Goal: Information Seeking & Learning: Compare options

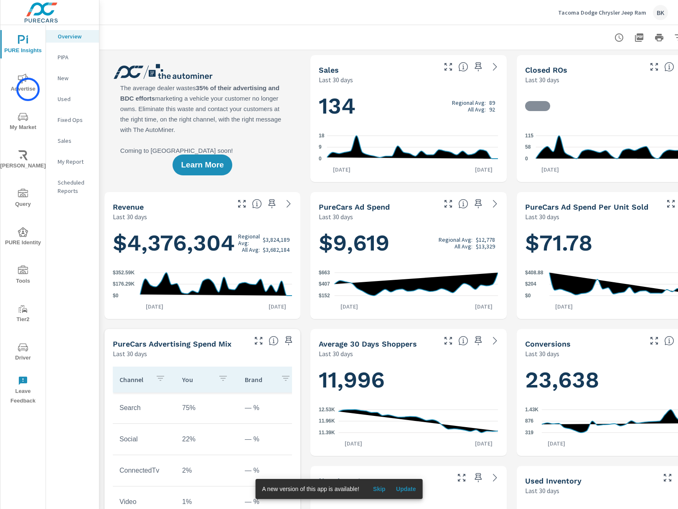
click at [28, 89] on span "Advertise" at bounding box center [23, 83] width 40 height 20
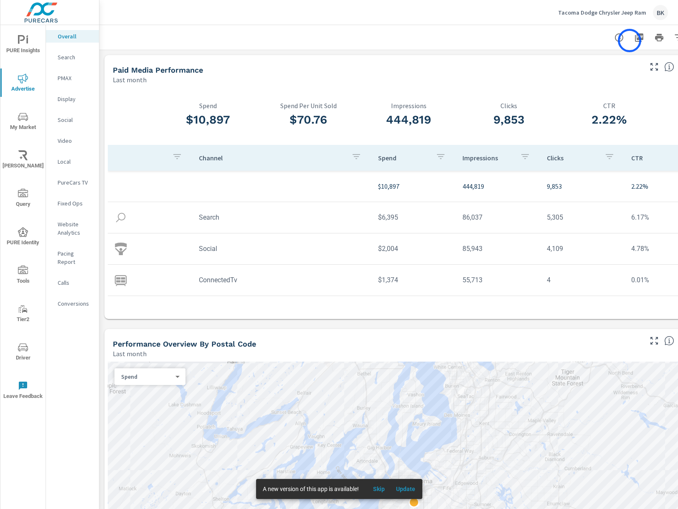
scroll to position [0, 40]
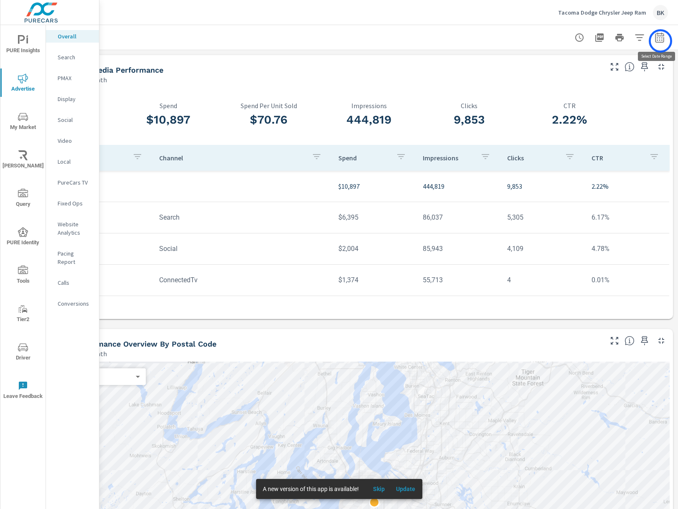
click at [660, 41] on icon "button" at bounding box center [659, 38] width 10 height 10
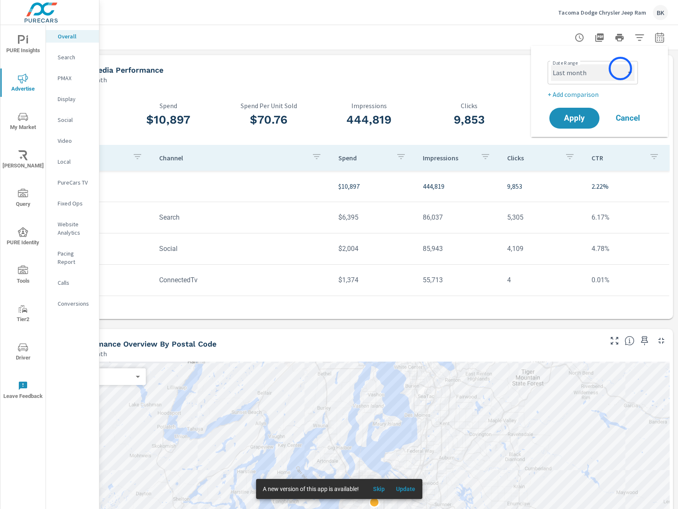
click at [620, 68] on select "Custom [DATE] Last week Last 7 days Last 14 days Last 30 days Last 45 days Last…" at bounding box center [593, 72] width 84 height 17
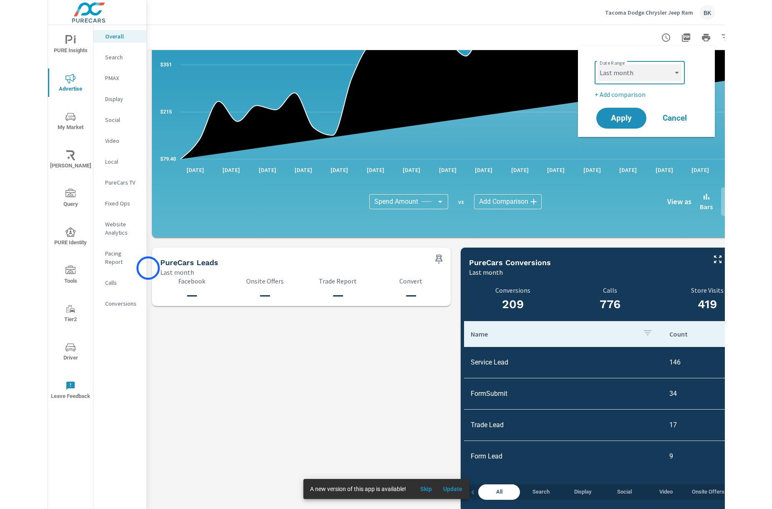
scroll to position [705, 0]
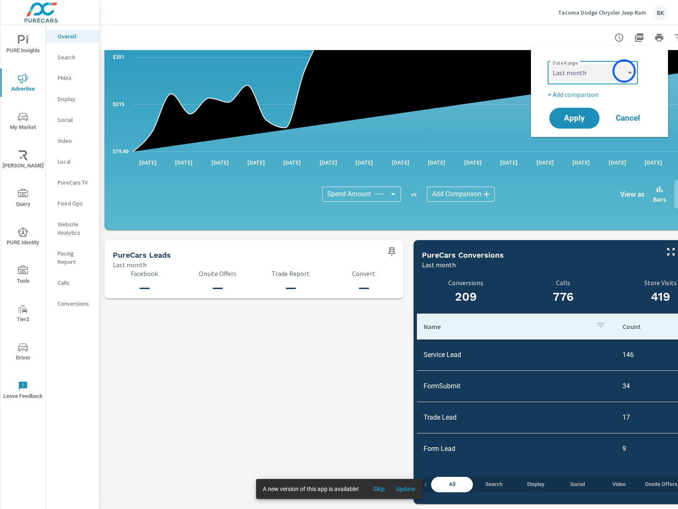
click at [624, 71] on select "Custom [DATE] Last week Last 7 days Last 14 days Last 30 days Last 45 days Last…" at bounding box center [593, 72] width 84 height 17
click at [551, 64] on select "Custom [DATE] Last week Last 7 days Last 14 days Last 30 days Last 45 days Last…" at bounding box center [593, 72] width 84 height 17
select select "Month to date"
click at [568, 96] on p "+ Add comparison" at bounding box center [600, 94] width 107 height 10
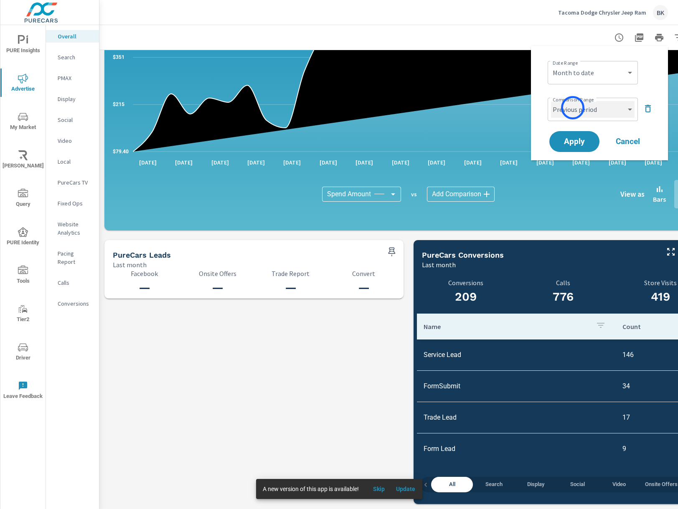
click at [573, 109] on select "Custom Previous period Previous month Previous year" at bounding box center [593, 109] width 84 height 17
click at [551, 101] on select "Custom Previous period Previous month Previous year" at bounding box center [593, 109] width 84 height 17
select select "Previous month"
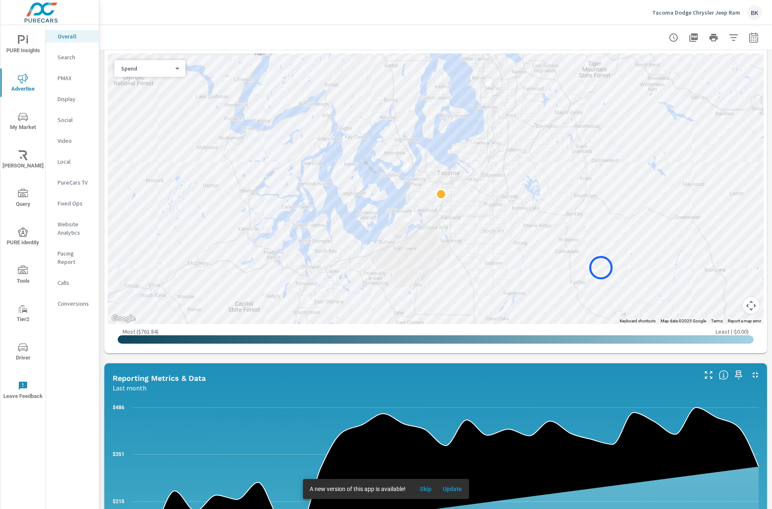
scroll to position [286, 0]
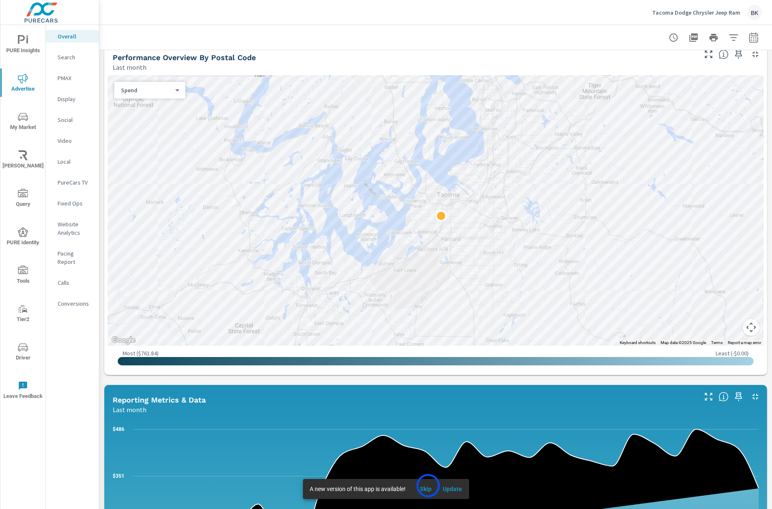
click at [428, 486] on span "Skip" at bounding box center [426, 489] width 20 height 8
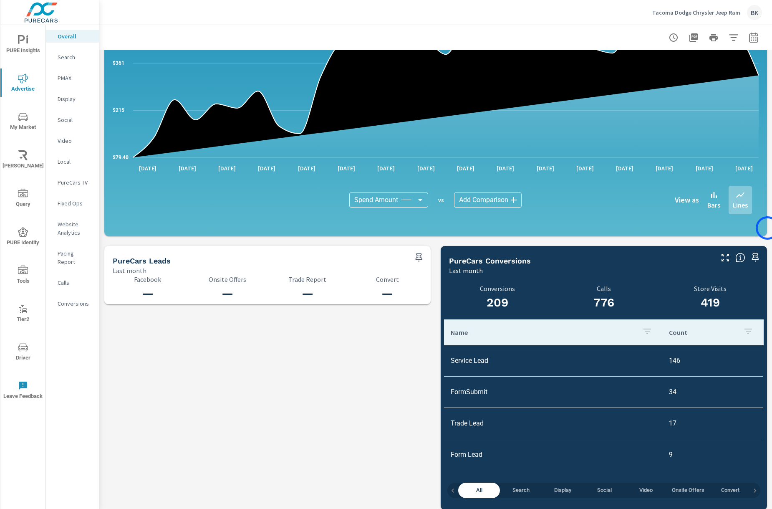
scroll to position [705, 0]
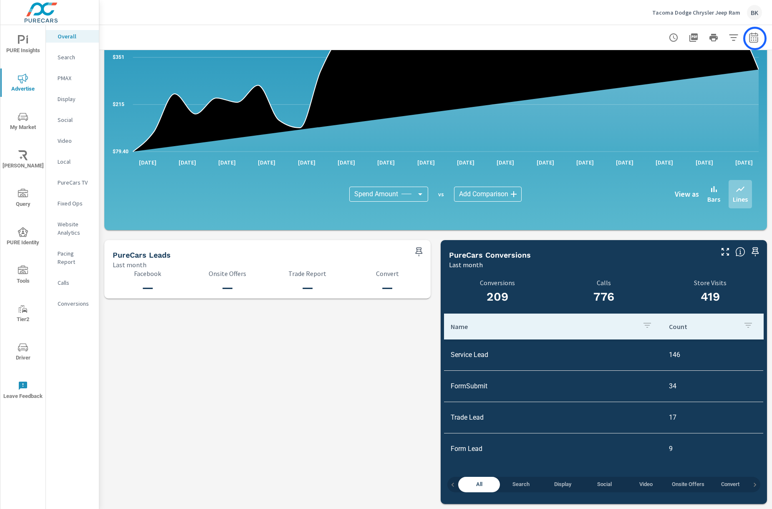
click at [677, 38] on icon "button" at bounding box center [754, 38] width 10 height 10
click at [677, 41] on icon "button" at bounding box center [754, 38] width 10 height 10
click at [677, 38] on icon "button" at bounding box center [754, 38] width 10 height 10
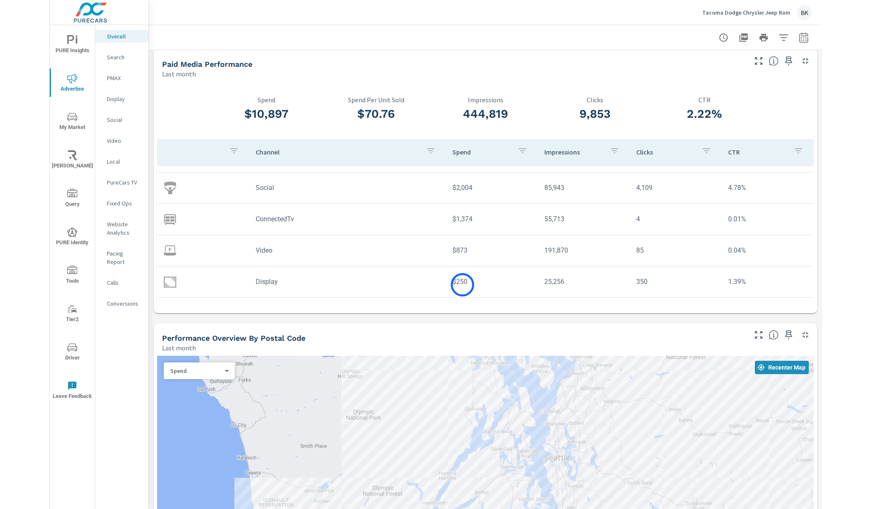
scroll to position [0, 0]
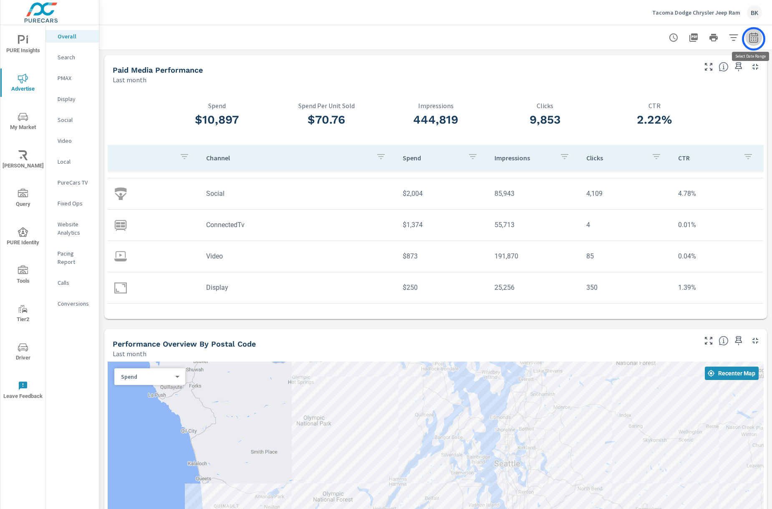
click at [677, 39] on icon "button" at bounding box center [754, 38] width 10 height 10
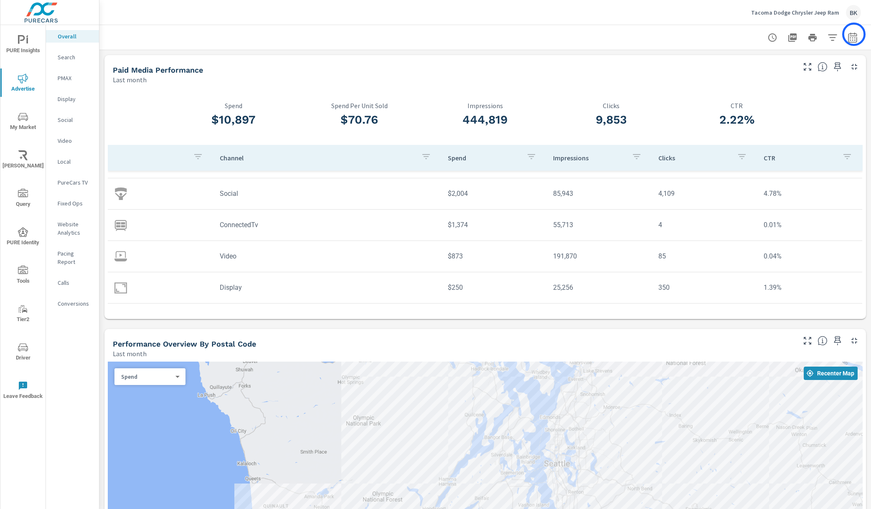
click at [677, 34] on icon "button" at bounding box center [852, 38] width 10 height 10
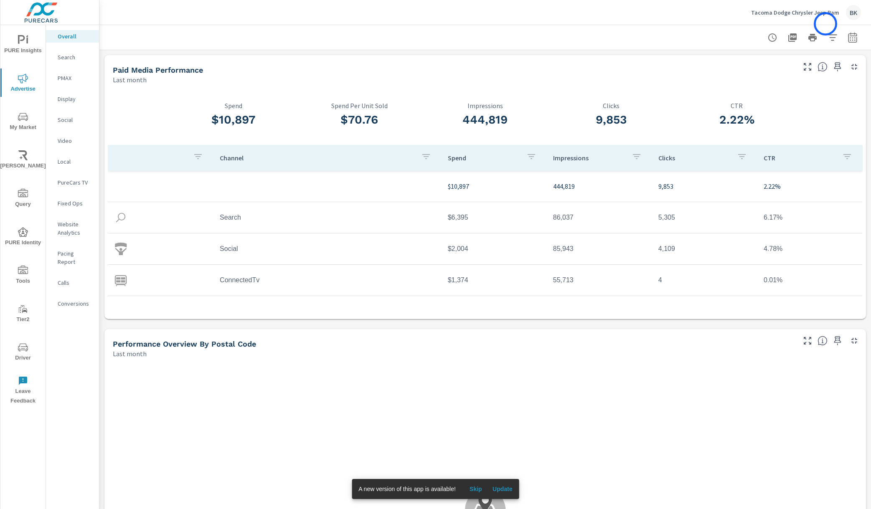
scroll to position [31, 0]
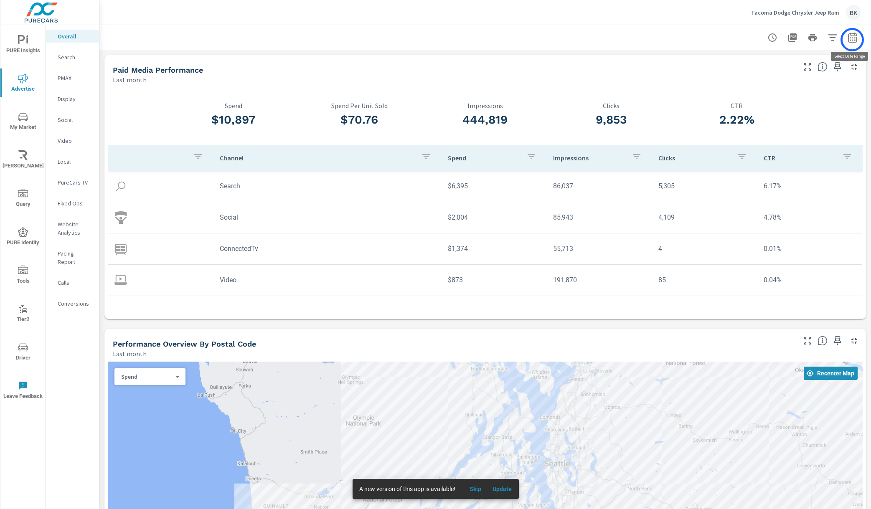
click at [852, 40] on icon "button" at bounding box center [851, 38] width 5 height 3
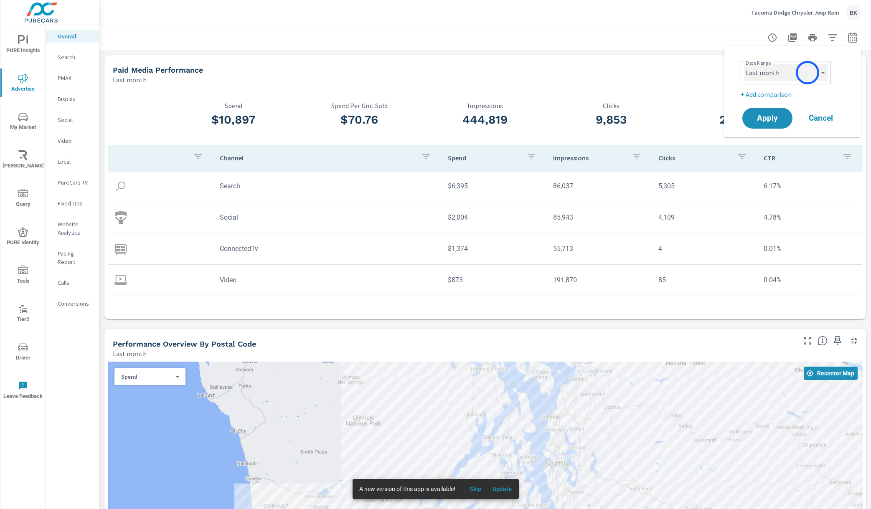
click at [805, 73] on select "Custom [DATE] Last week Last 7 days Last 14 days Last 30 days Last 45 days Last…" at bounding box center [786, 72] width 84 height 17
click at [744, 64] on select "Custom [DATE] Last week Last 7 days Last 14 days Last 30 days Last 45 days Last…" at bounding box center [786, 72] width 84 height 17
select select "Month to date"
click at [764, 94] on p "+ Add comparison" at bounding box center [793, 94] width 107 height 10
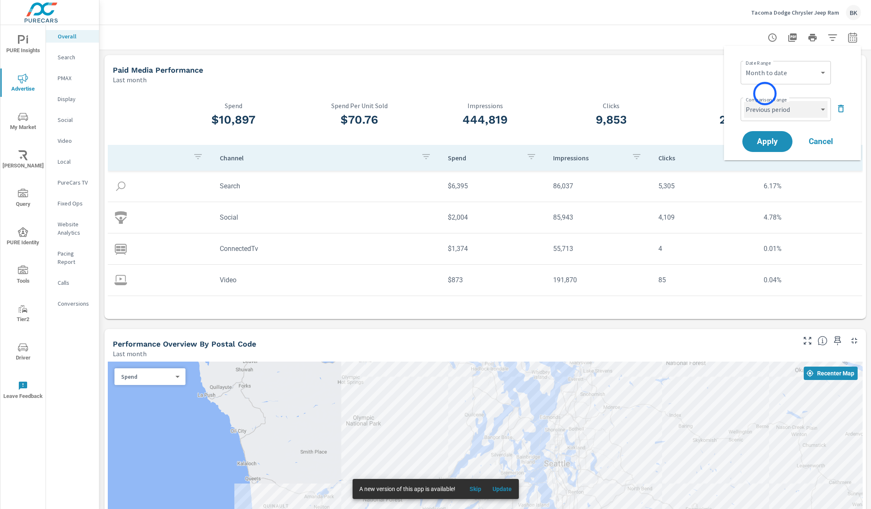
click at [768, 111] on select "Custom Previous period Previous month Previous year" at bounding box center [786, 109] width 84 height 17
click at [744, 101] on select "Custom Previous period Previous month Previous year" at bounding box center [786, 109] width 84 height 17
select select "Previous month"
click at [767, 140] on span "Apply" at bounding box center [767, 142] width 34 height 8
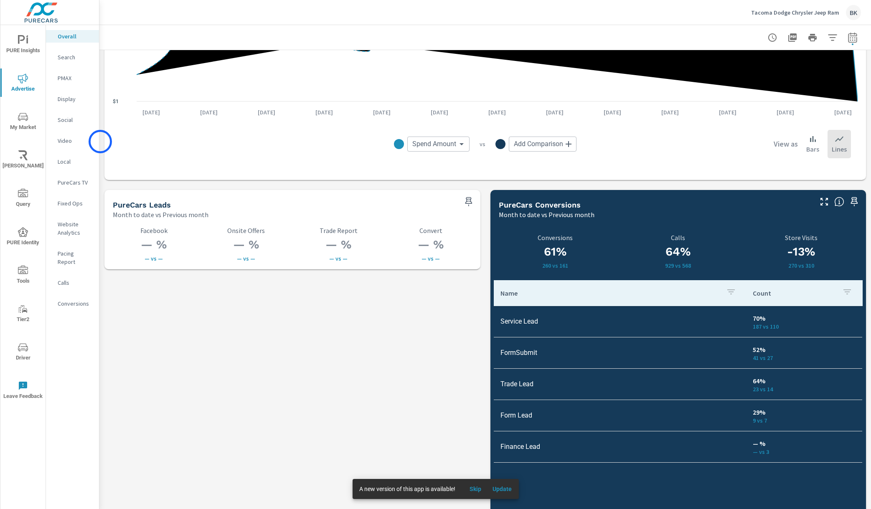
scroll to position [1060, 0]
